Goal: Check status

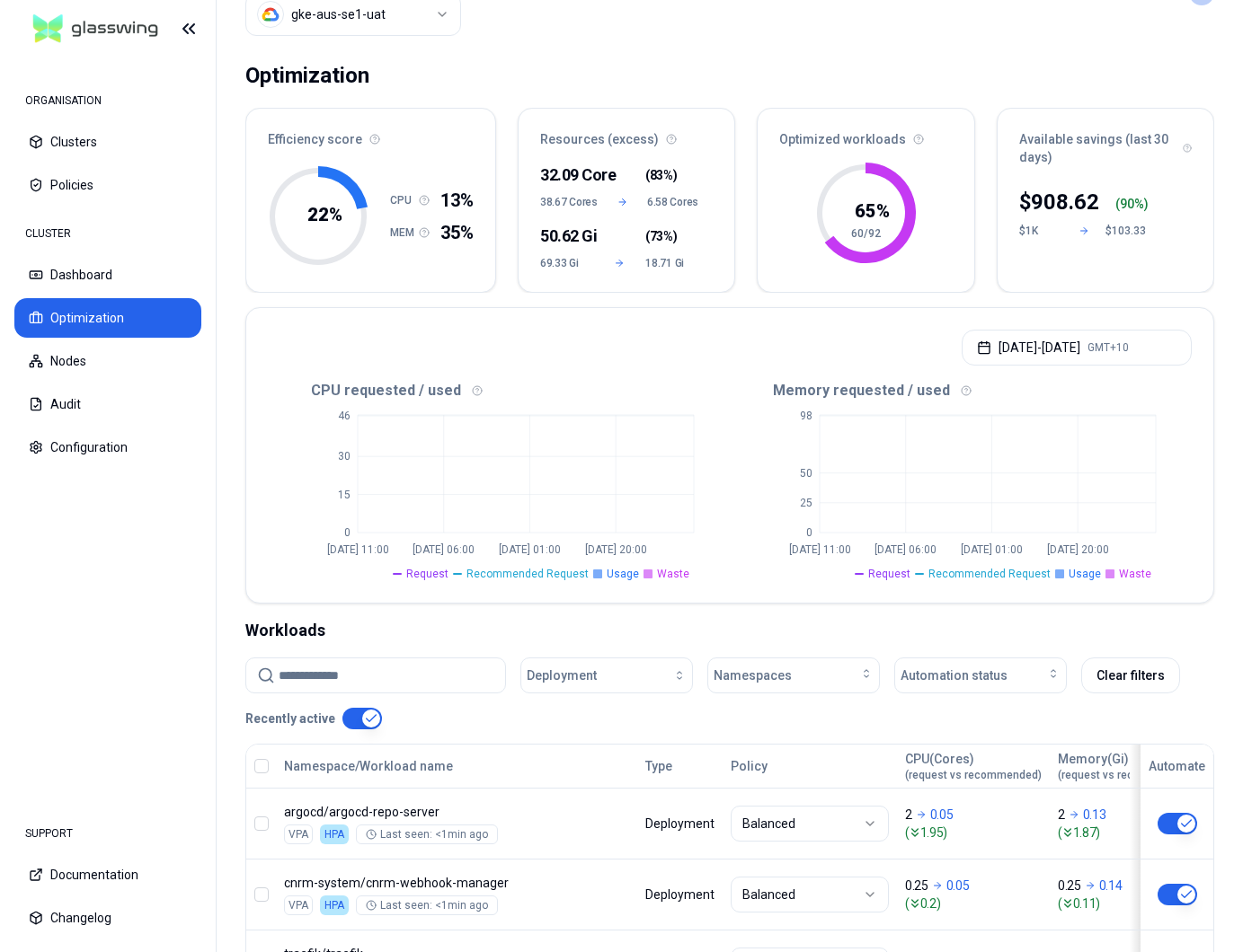
scroll to position [38, 0]
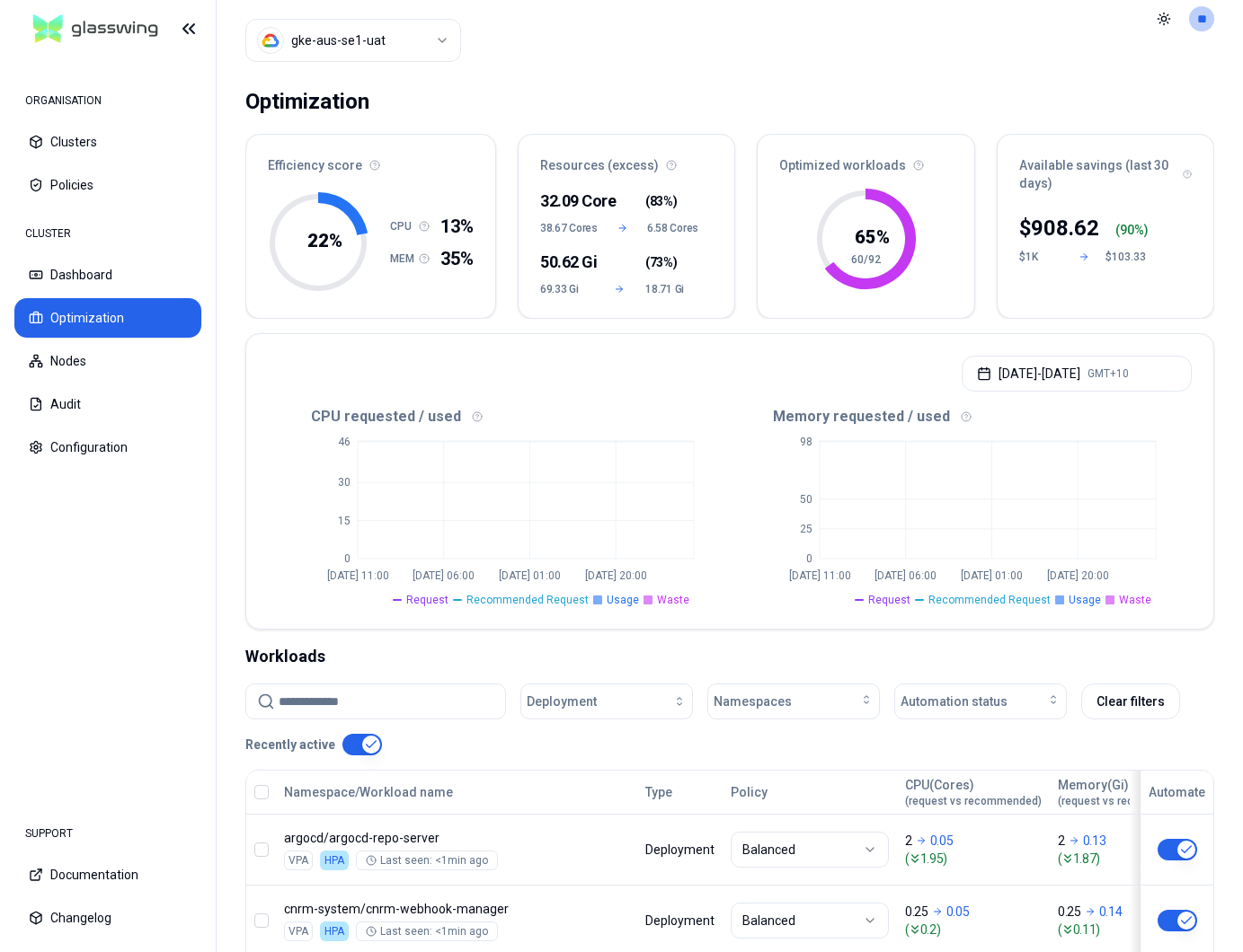
click at [345, 45] on html "ORGANISATION Clusters Policies CLUSTER Dashboard Optimization Nodes Audit Confi…" at bounding box center [621, 476] width 1243 height 952
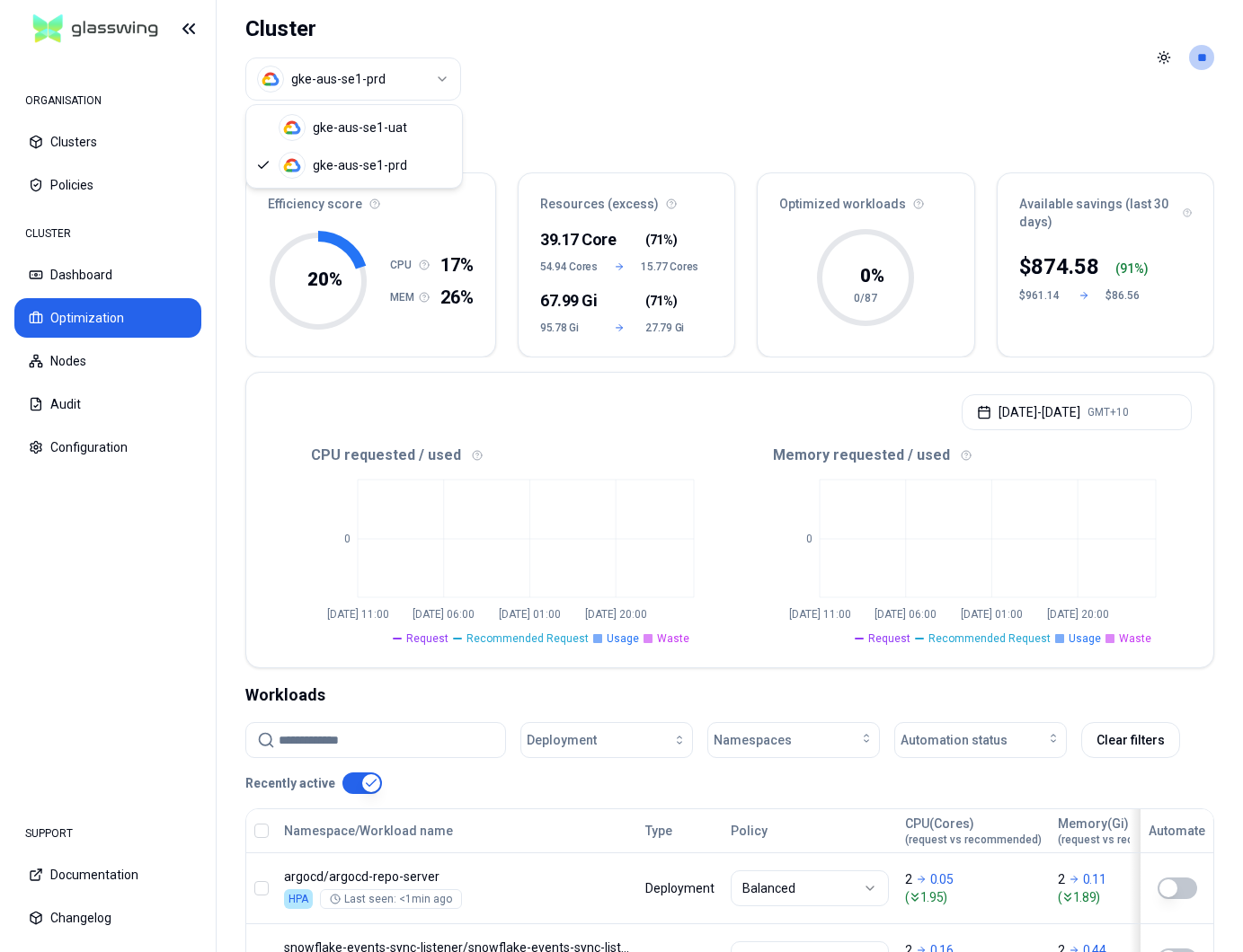
click at [365, 83] on html "ORGANISATION Clusters Policies CLUSTER Dashboard Optimization Nodes Audit Confi…" at bounding box center [621, 476] width 1243 height 952
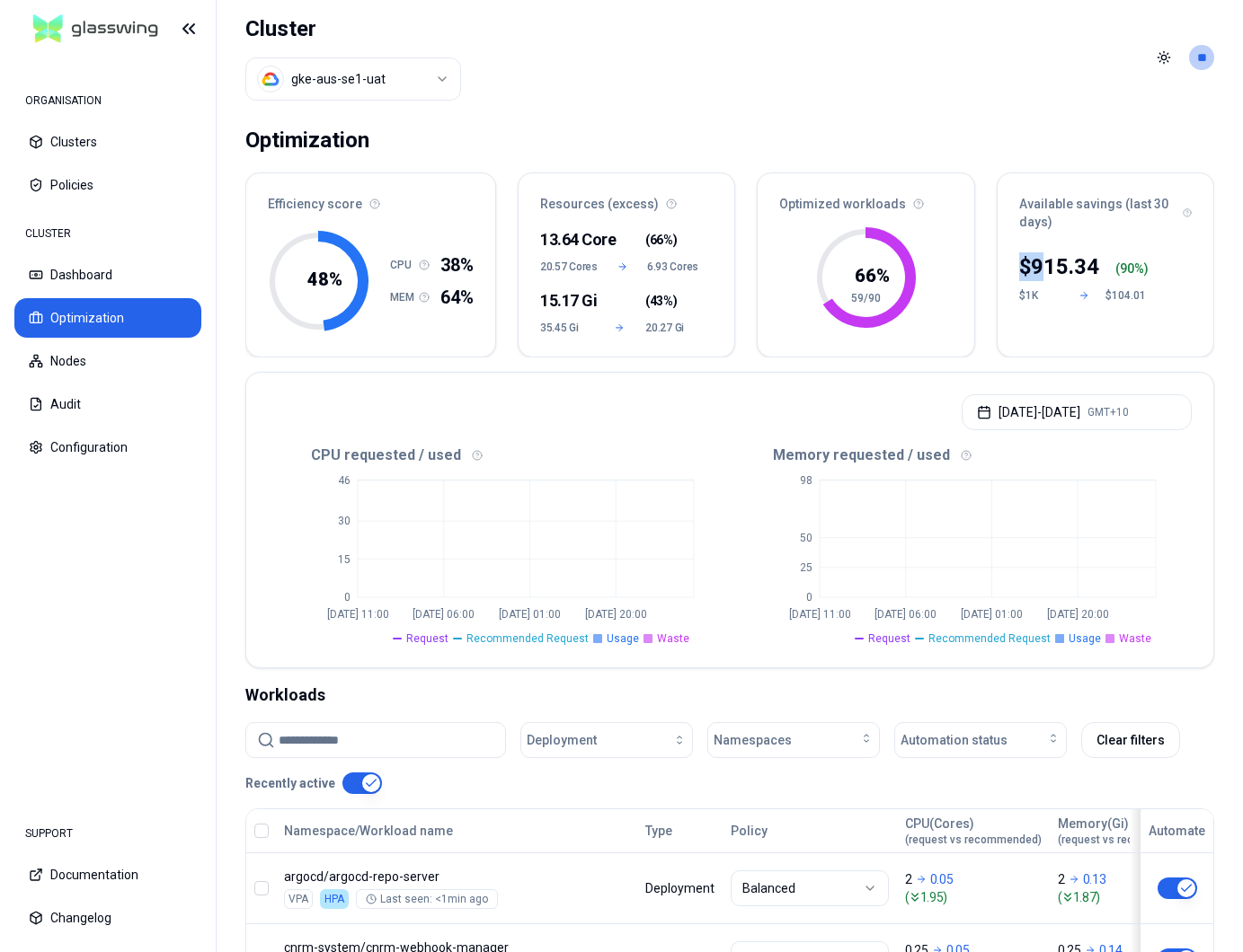
drag, startPoint x: 1009, startPoint y: 259, endPoint x: 1055, endPoint y: 259, distance: 46.0
click at [1048, 259] on div "$ 915.34 ( 90 %) $1K $104.01" at bounding box center [1105, 299] width 216 height 115
drag, startPoint x: 1102, startPoint y: 262, endPoint x: 1004, endPoint y: 251, distance: 98.6
click at [1009, 252] on div "$ 915.34 ( 90 %) $1K $104.01" at bounding box center [1105, 299] width 216 height 115
